Goal: Entertainment & Leisure: Consume media (video, audio)

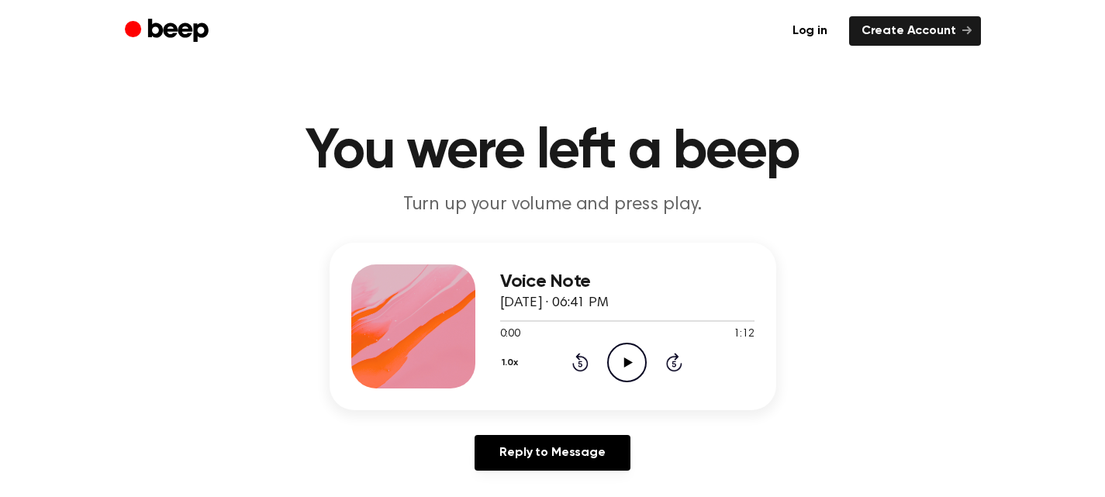
click at [624, 352] on icon "Play Audio" at bounding box center [627, 363] width 40 height 40
click at [631, 365] on icon at bounding box center [627, 363] width 7 height 10
click at [635, 352] on icon "Play Audio" at bounding box center [627, 363] width 40 height 40
click at [619, 355] on icon "Play Audio" at bounding box center [627, 363] width 40 height 40
